Goal: Transaction & Acquisition: Subscribe to service/newsletter

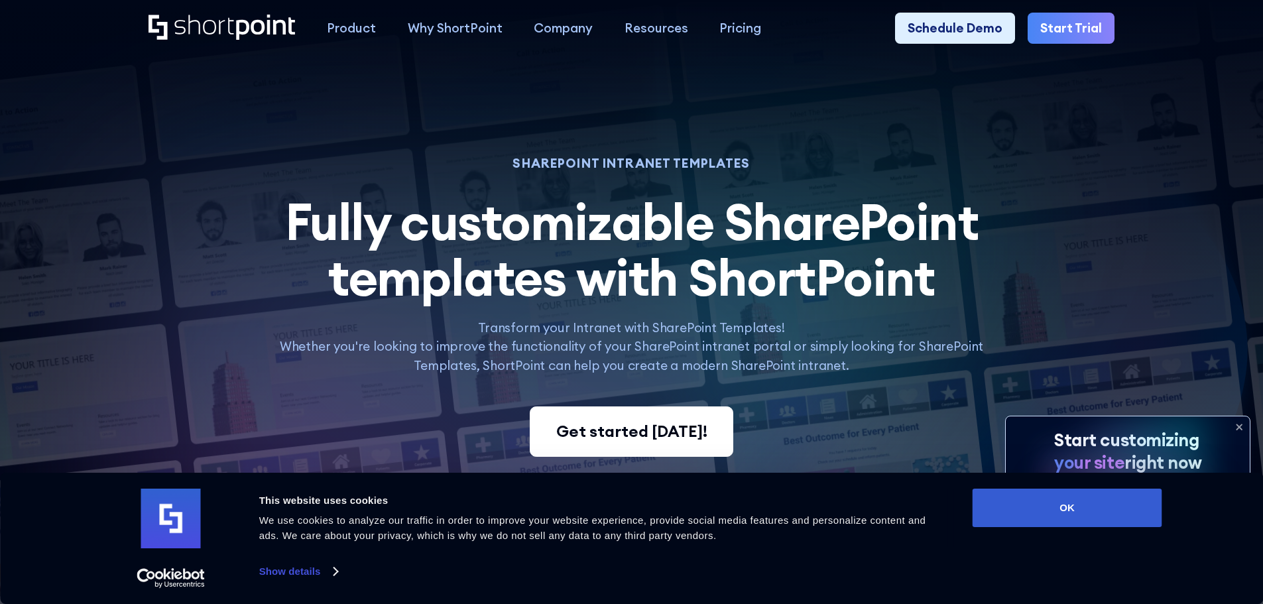
click at [635, 426] on div "Get started today!" at bounding box center [631, 432] width 151 height 24
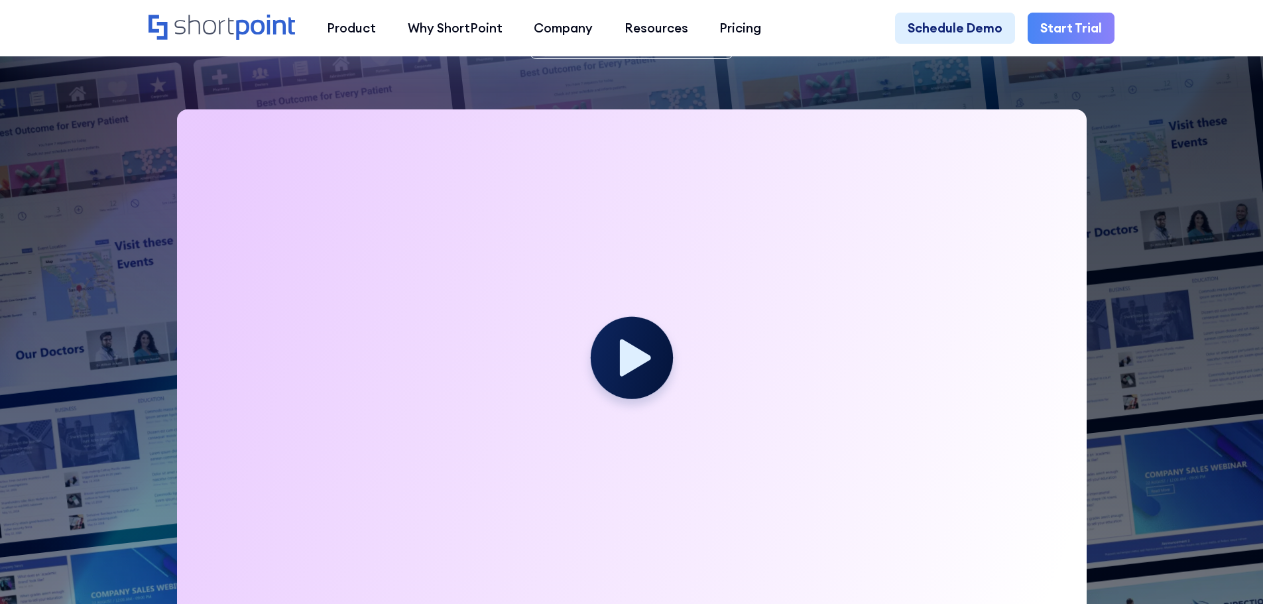
scroll to position [398, 0]
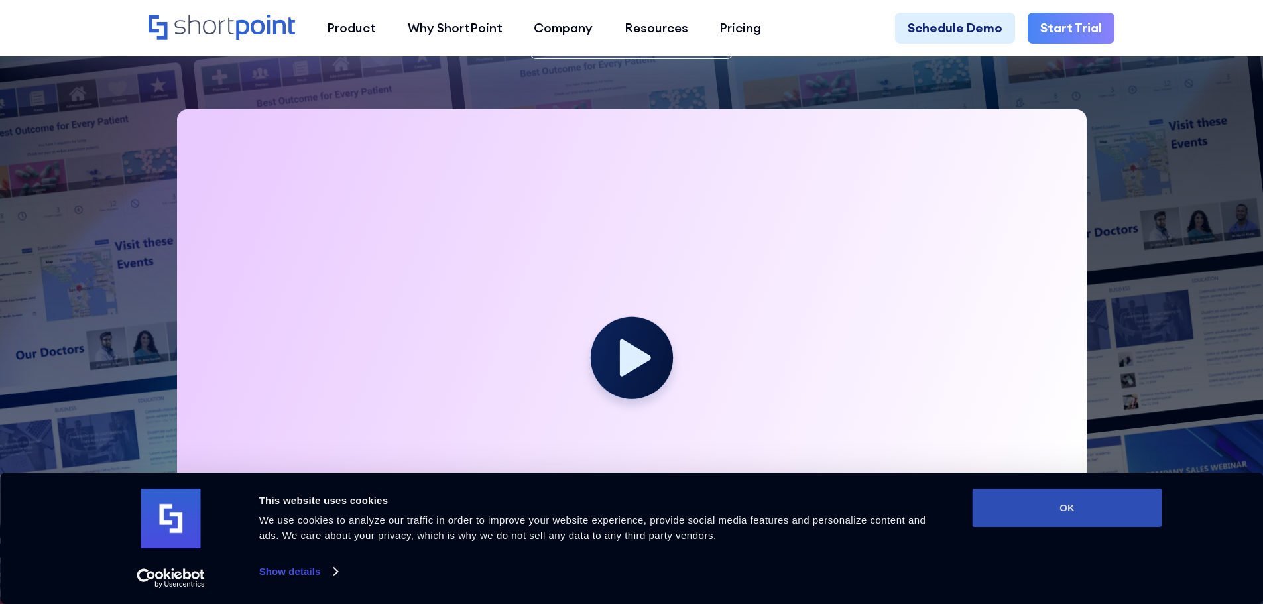
click at [1075, 516] on button "OK" at bounding box center [1068, 508] width 190 height 38
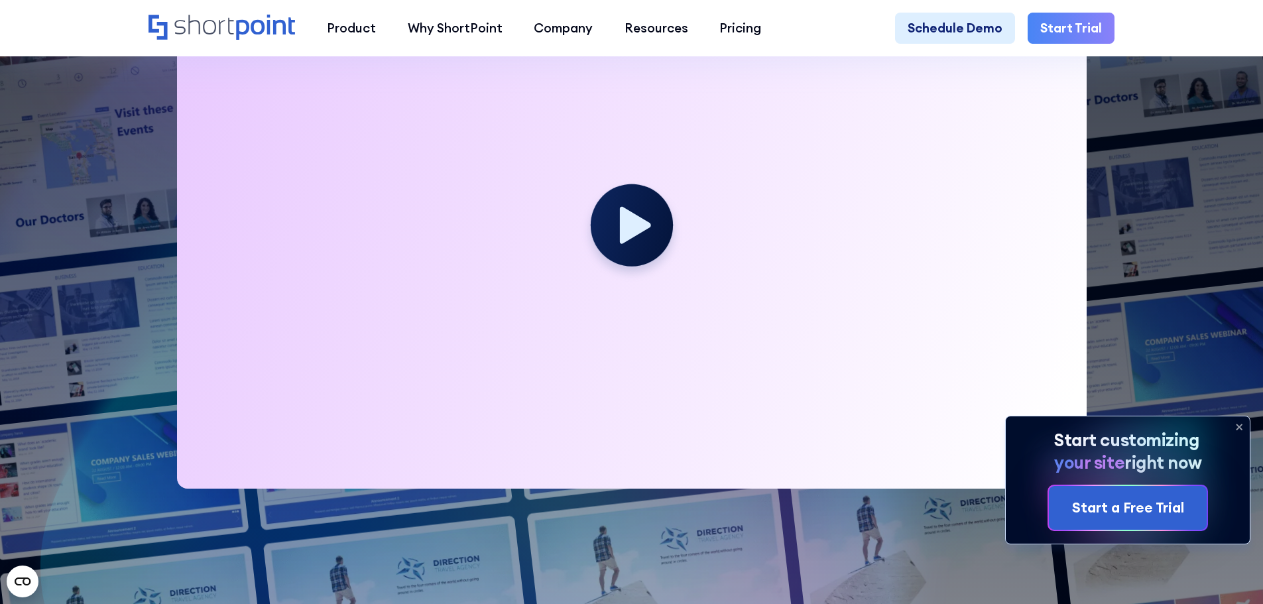
scroll to position [464, 0]
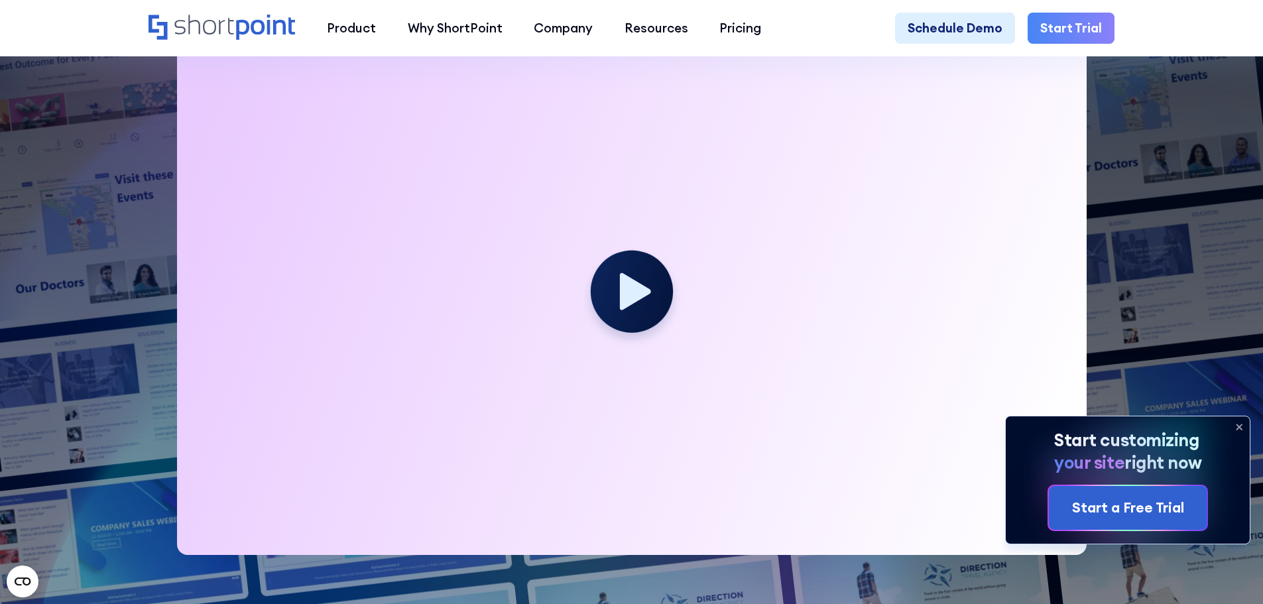
click at [1239, 428] on icon at bounding box center [1239, 426] width 21 height 21
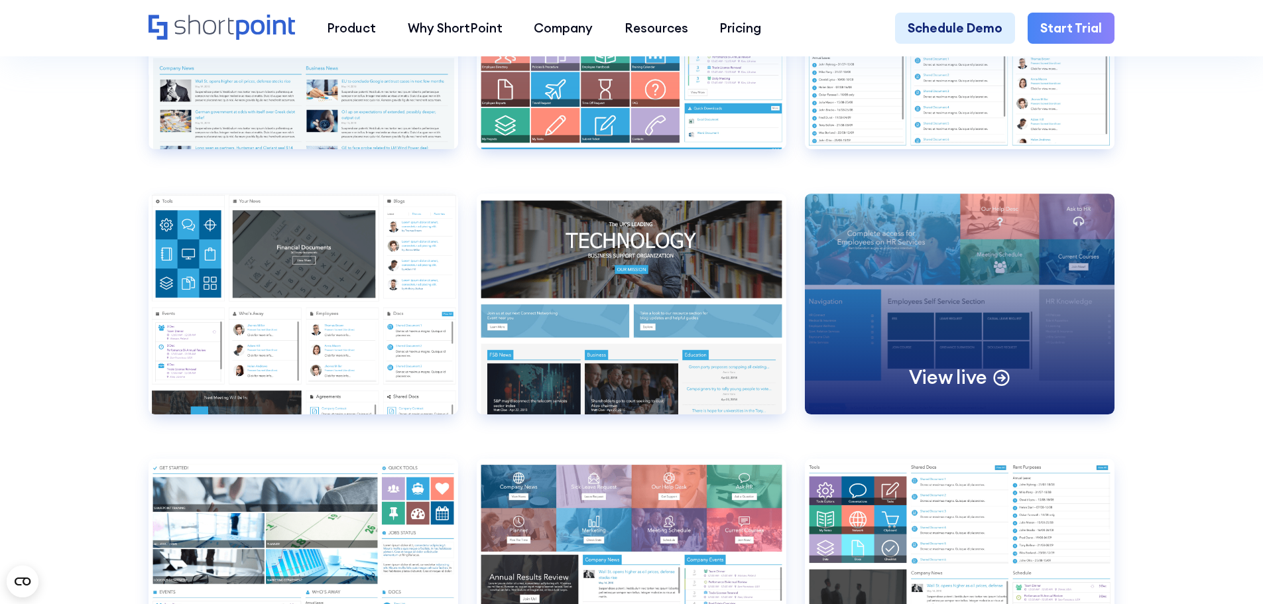
scroll to position [6874, 0]
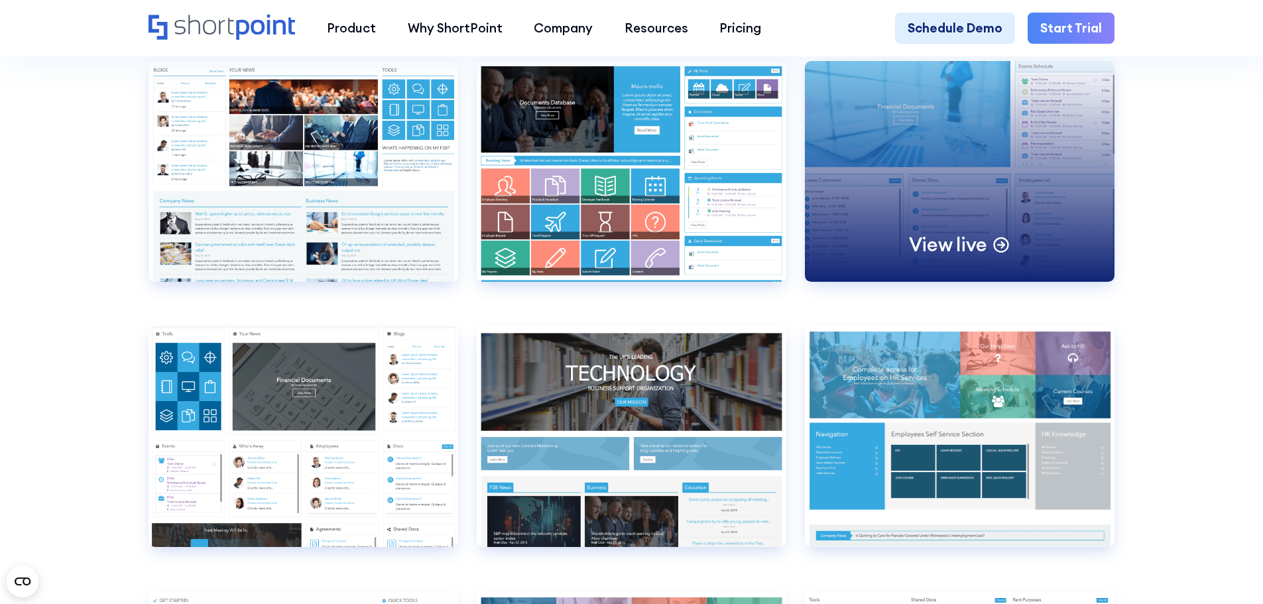
click at [970, 243] on div "View live" at bounding box center [960, 171] width 310 height 221
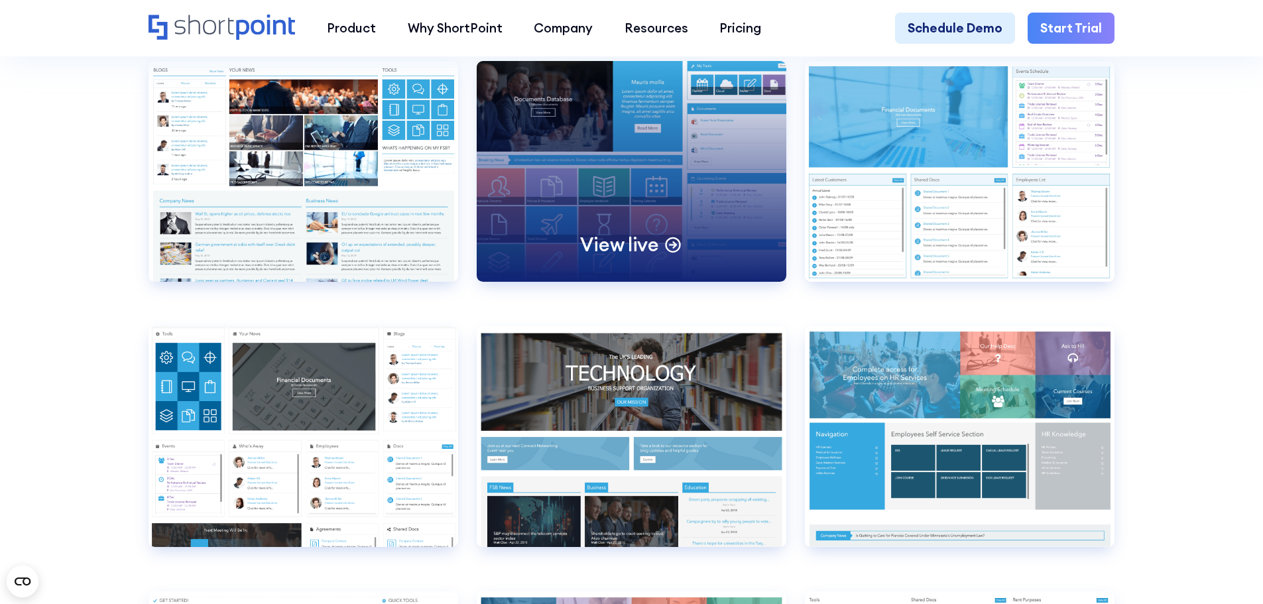
click at [711, 180] on div "View live" at bounding box center [632, 171] width 310 height 221
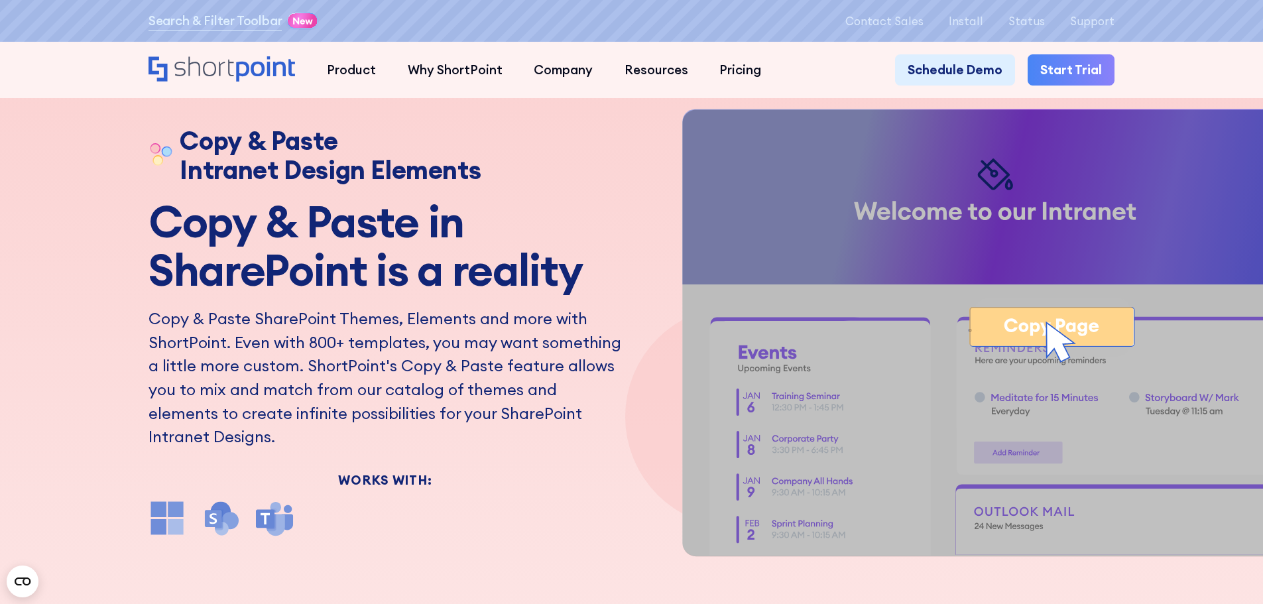
click at [224, 516] on img at bounding box center [221, 518] width 38 height 38
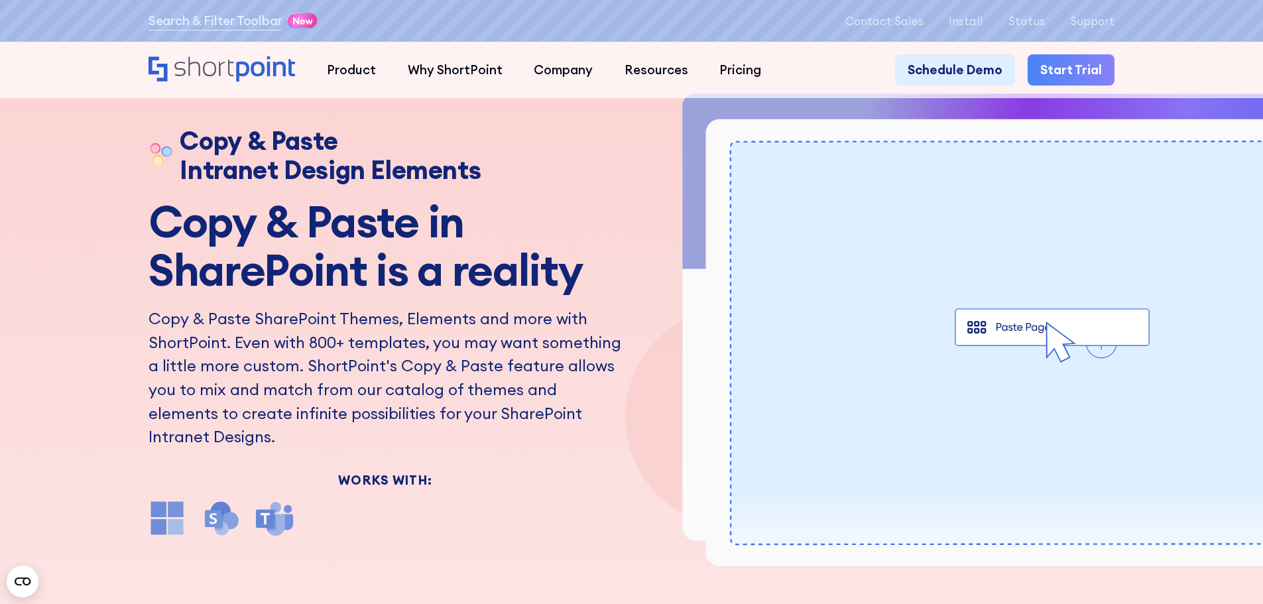
click at [293, 513] on div at bounding box center [385, 518] width 473 height 38
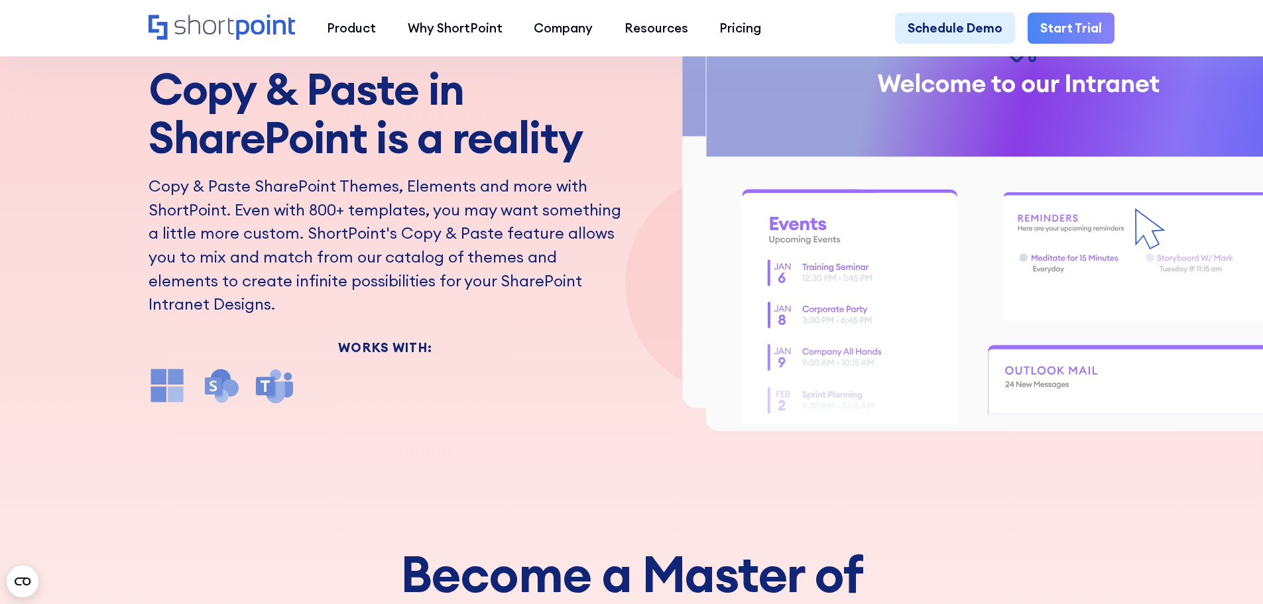
scroll to position [66, 0]
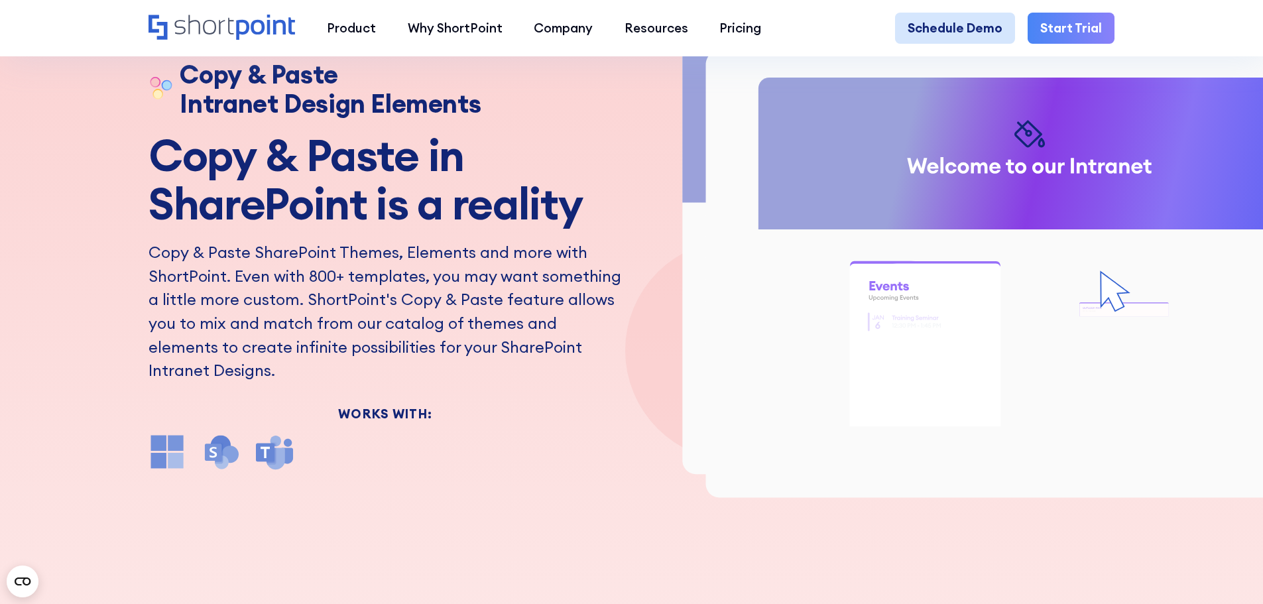
click at [940, 25] on link "Schedule Demo" at bounding box center [955, 29] width 120 height 32
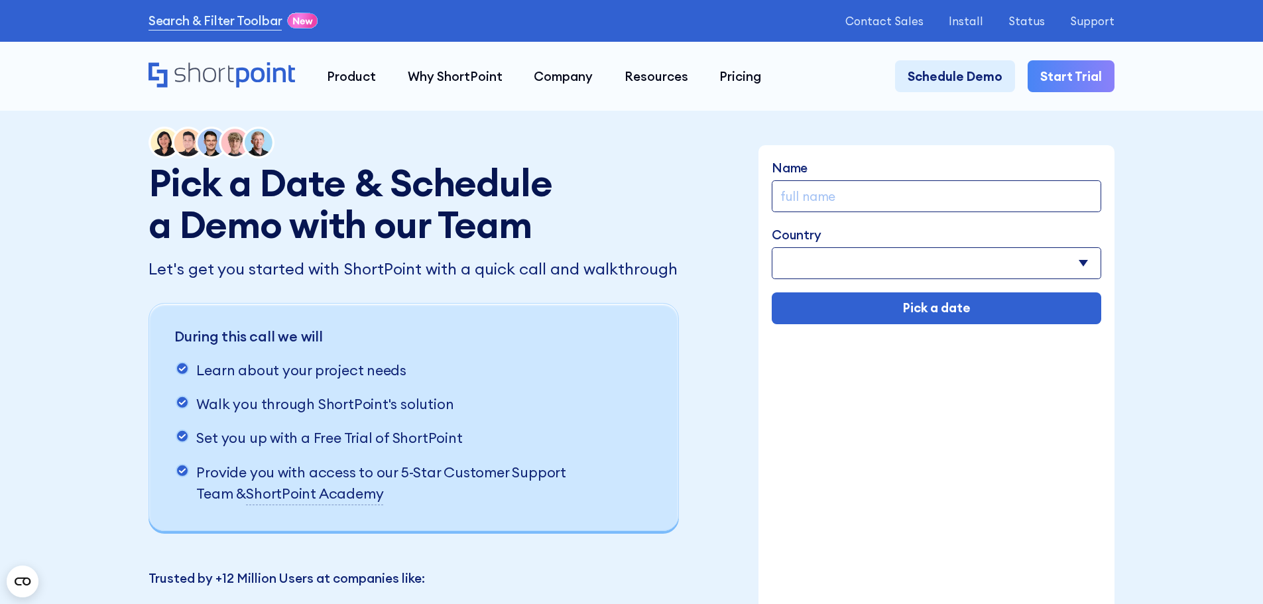
click at [1079, 71] on link "Start Trial" at bounding box center [1071, 76] width 87 height 32
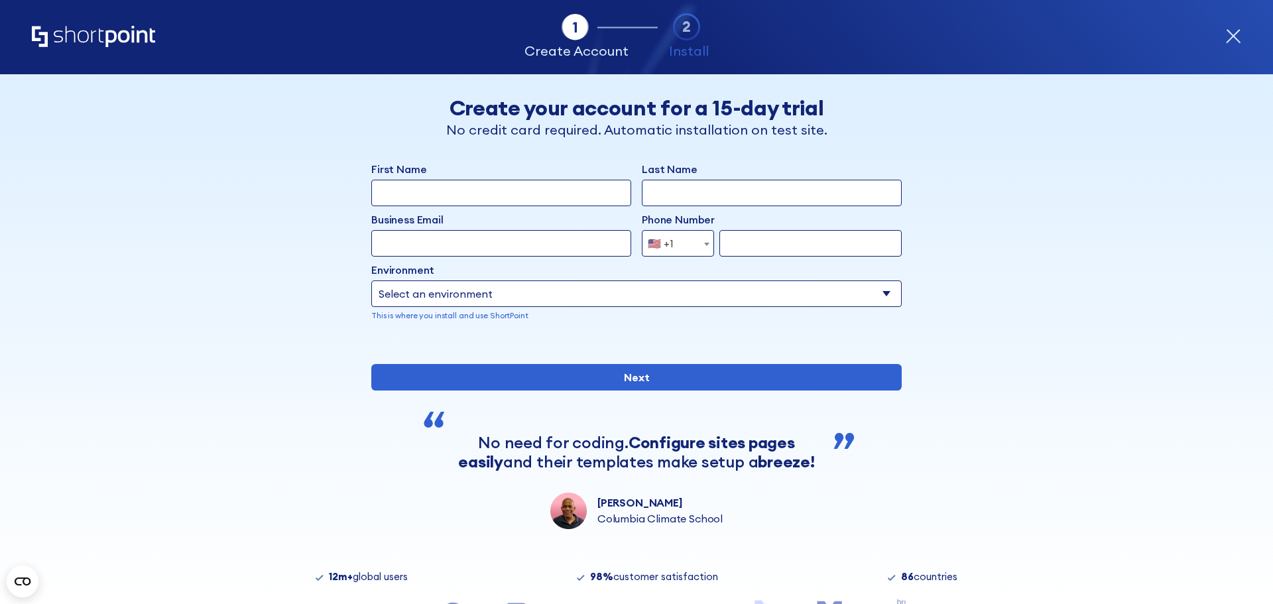
scroll to position [115, 0]
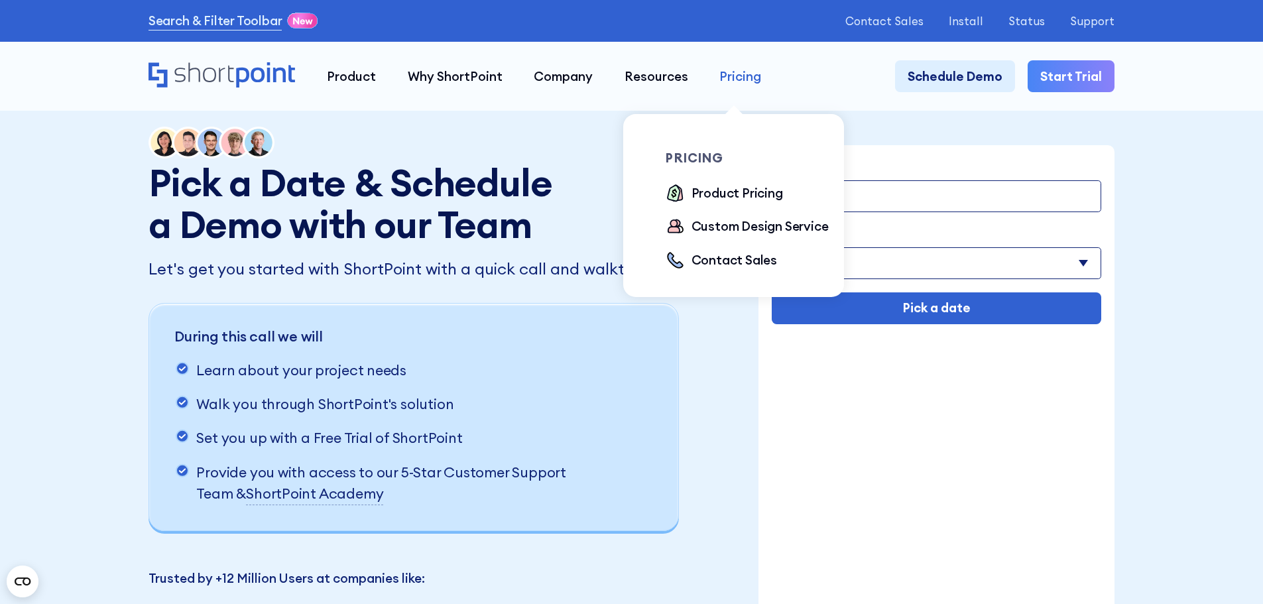
click at [723, 74] on div "Pricing" at bounding box center [740, 76] width 42 height 19
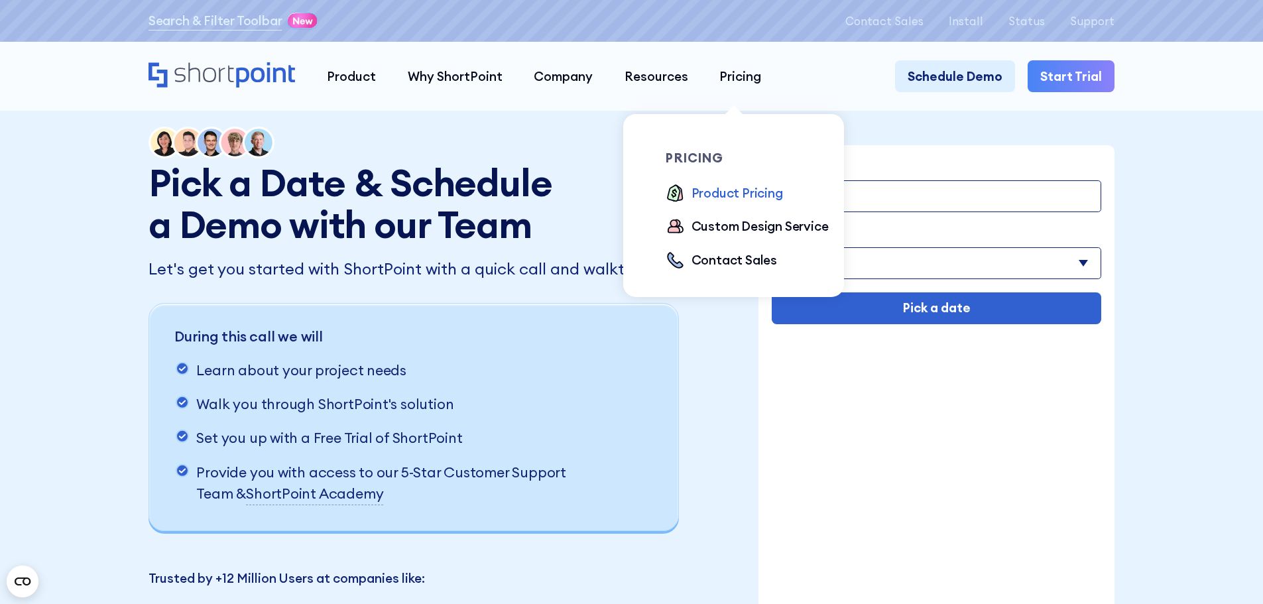
click at [703, 198] on div "Product Pricing" at bounding box center [737, 193] width 91 height 19
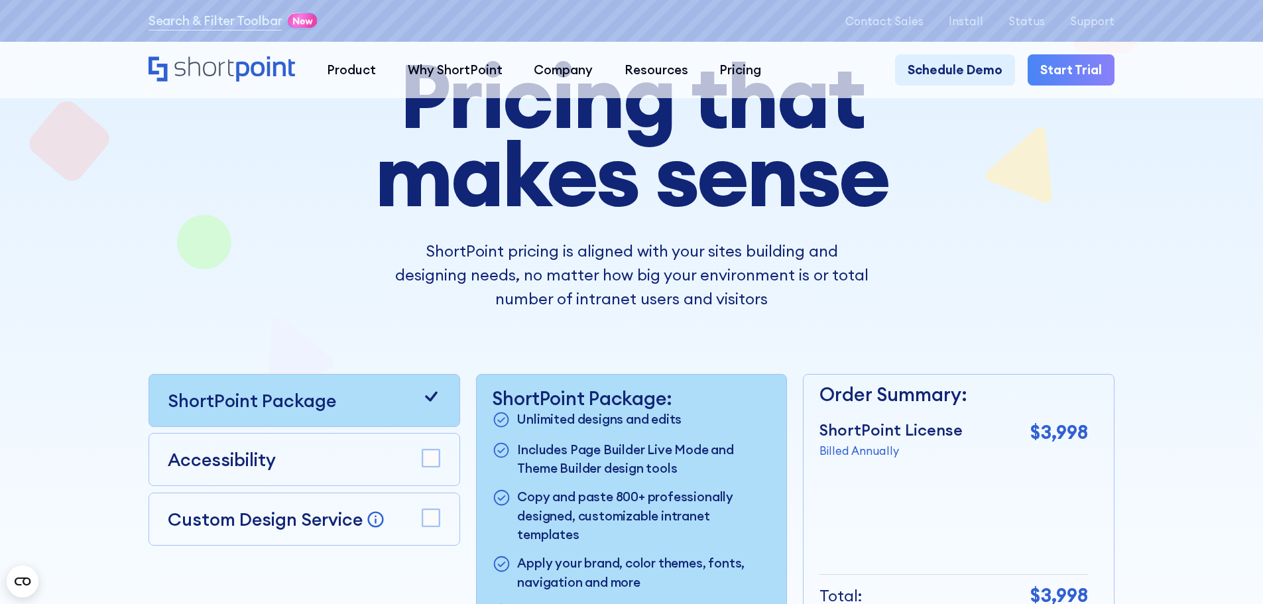
scroll to position [265, 0]
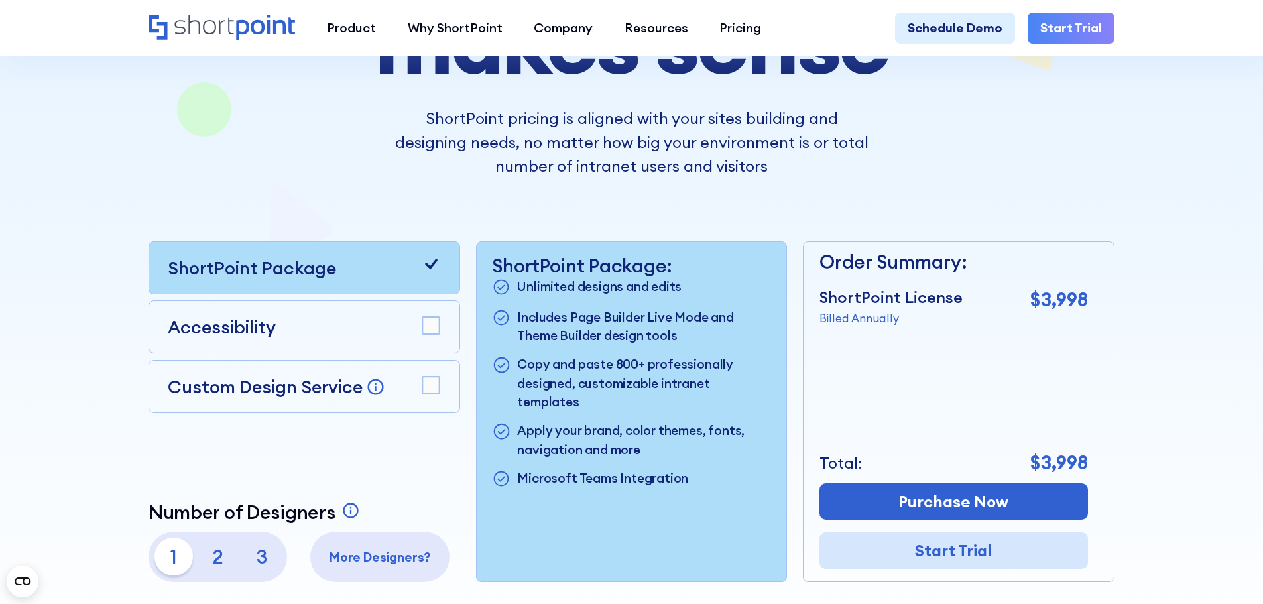
click at [920, 556] on link "Start Trial" at bounding box center [954, 550] width 269 height 36
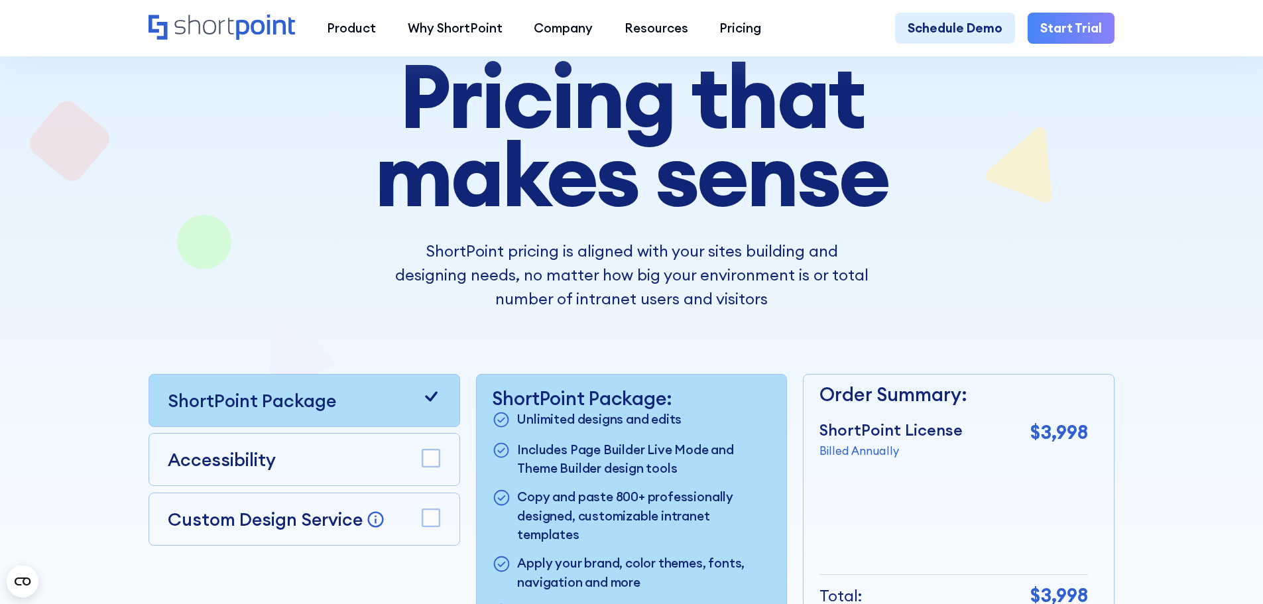
scroll to position [332, 0]
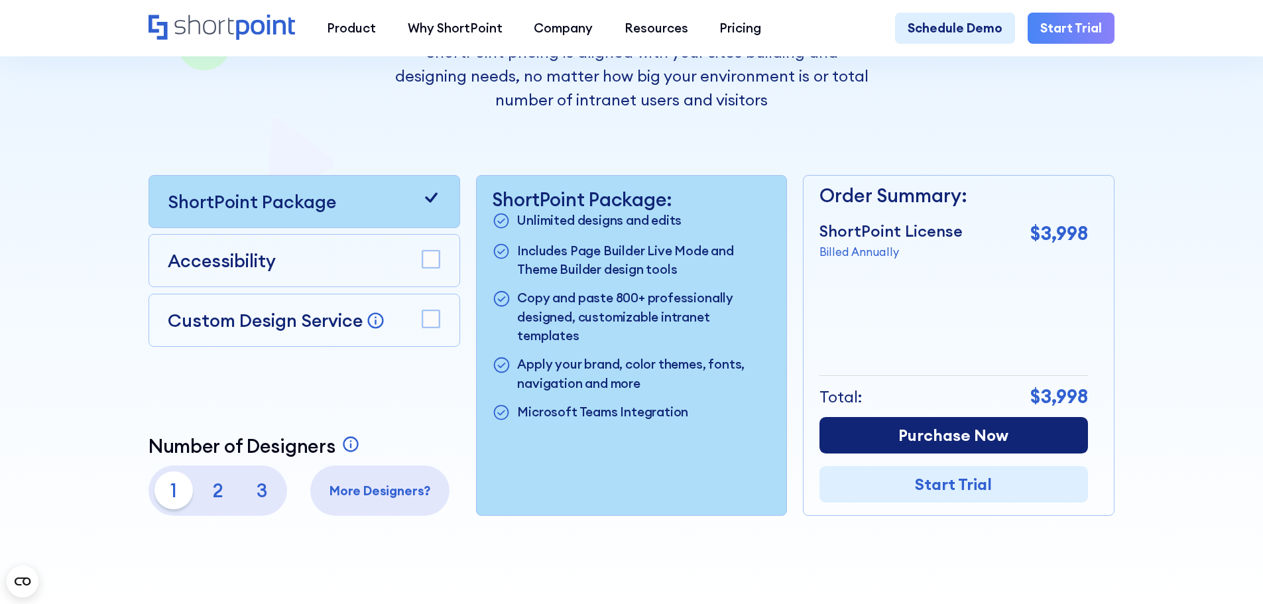
click at [942, 441] on link "Purchase Now" at bounding box center [954, 435] width 269 height 36
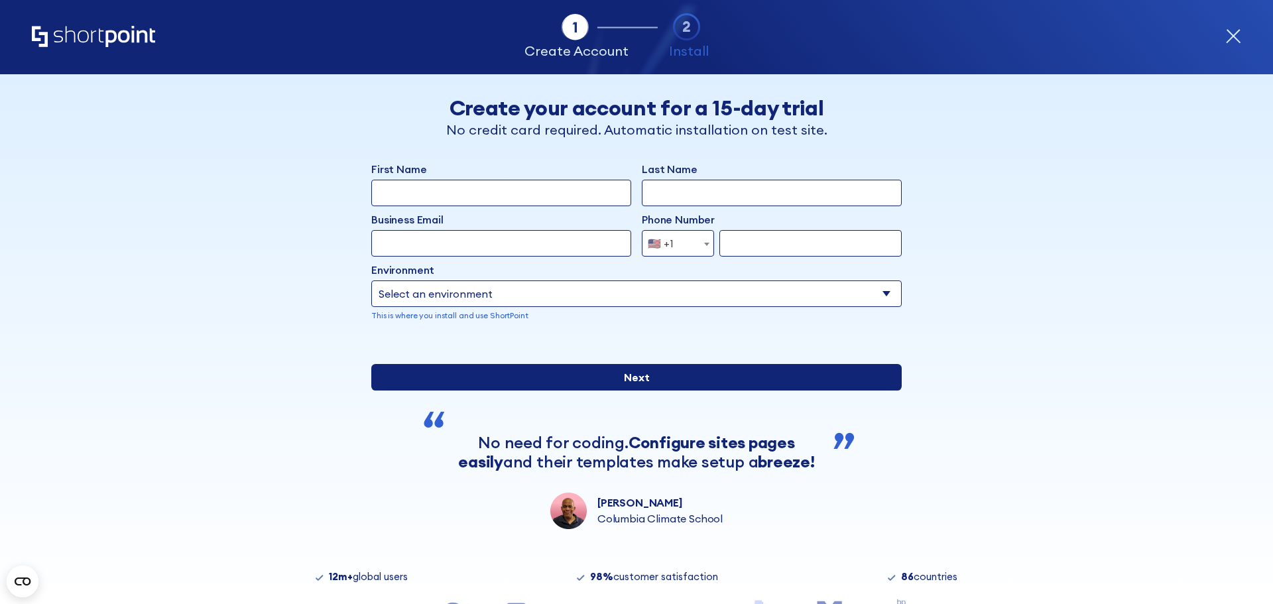
scroll to position [115, 0]
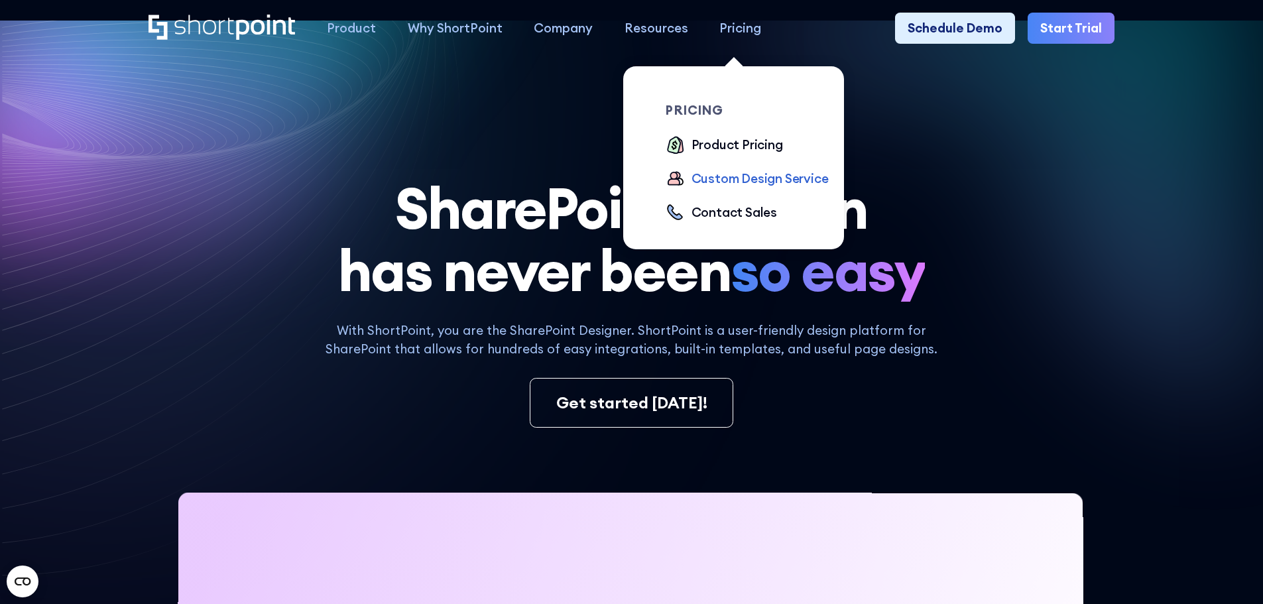
click at [743, 176] on div "Custom Design Service" at bounding box center [760, 178] width 137 height 19
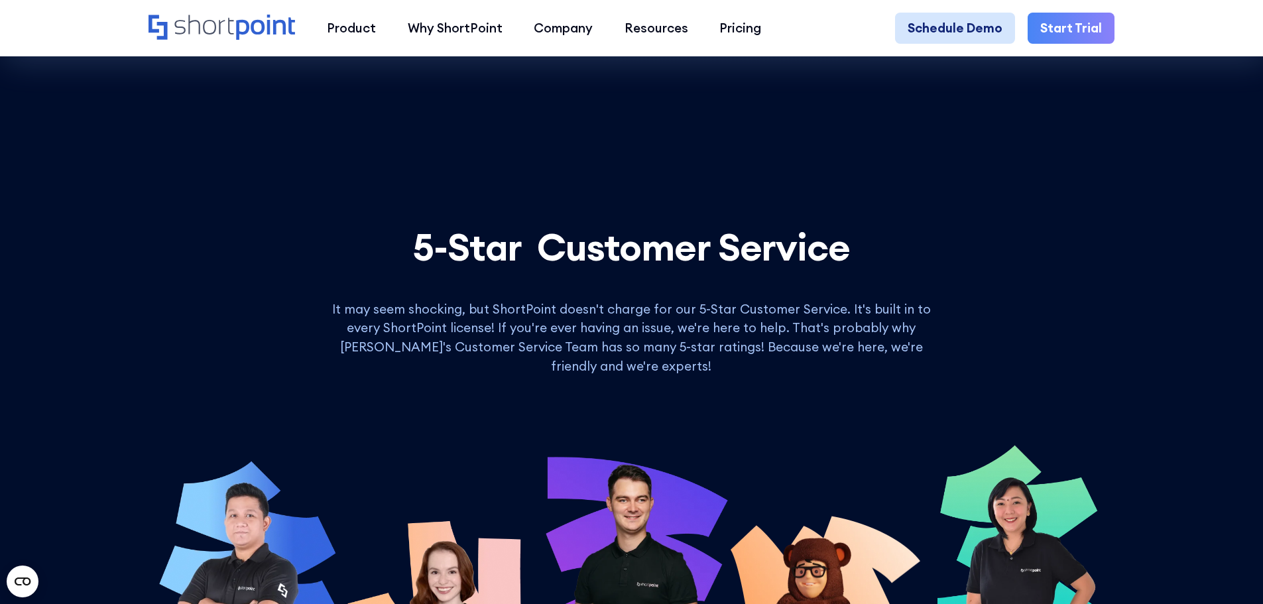
scroll to position [5375, 0]
